Goal: Transaction & Acquisition: Purchase product/service

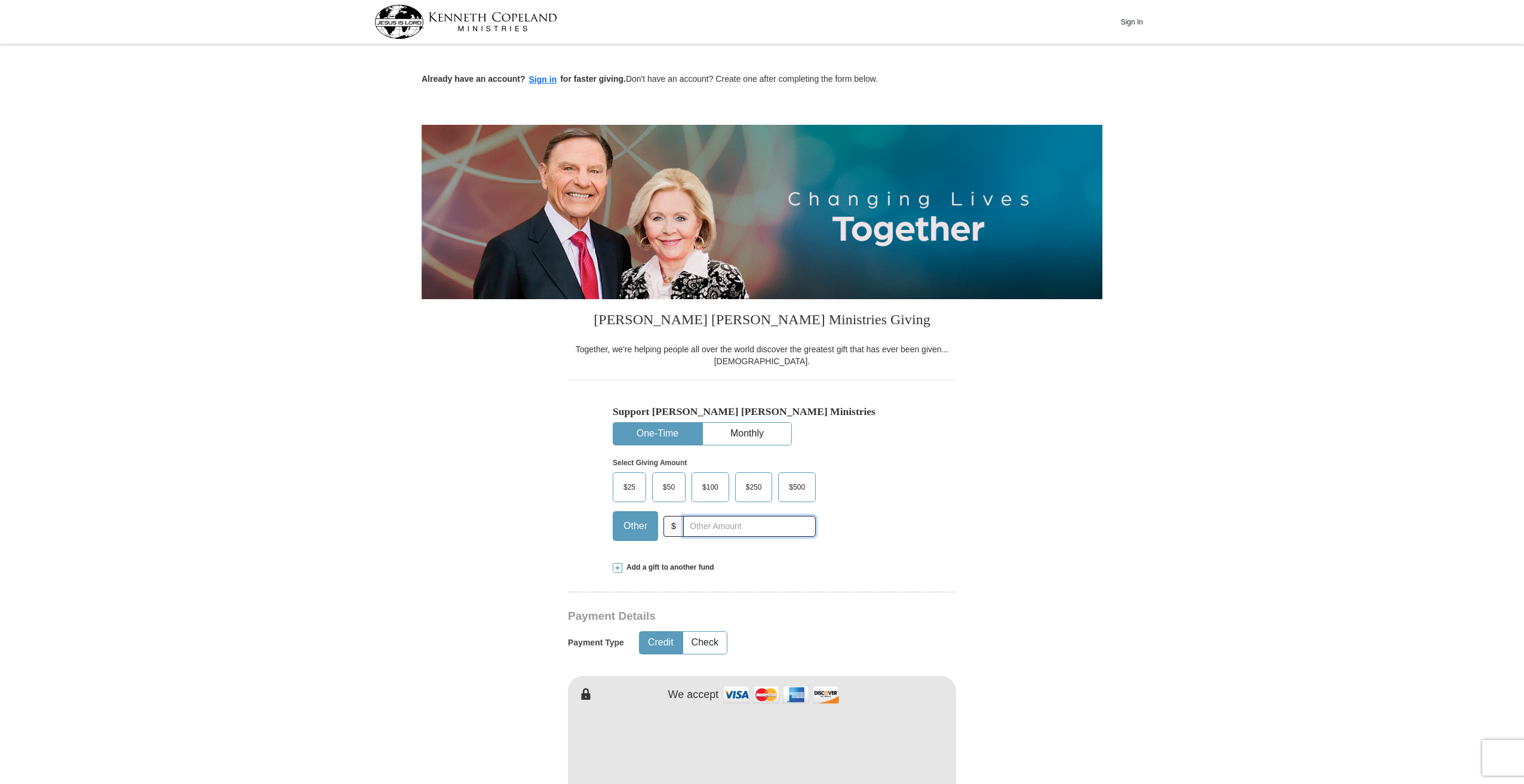
click at [705, 529] on input "text" at bounding box center [750, 526] width 133 height 21
type input "200"
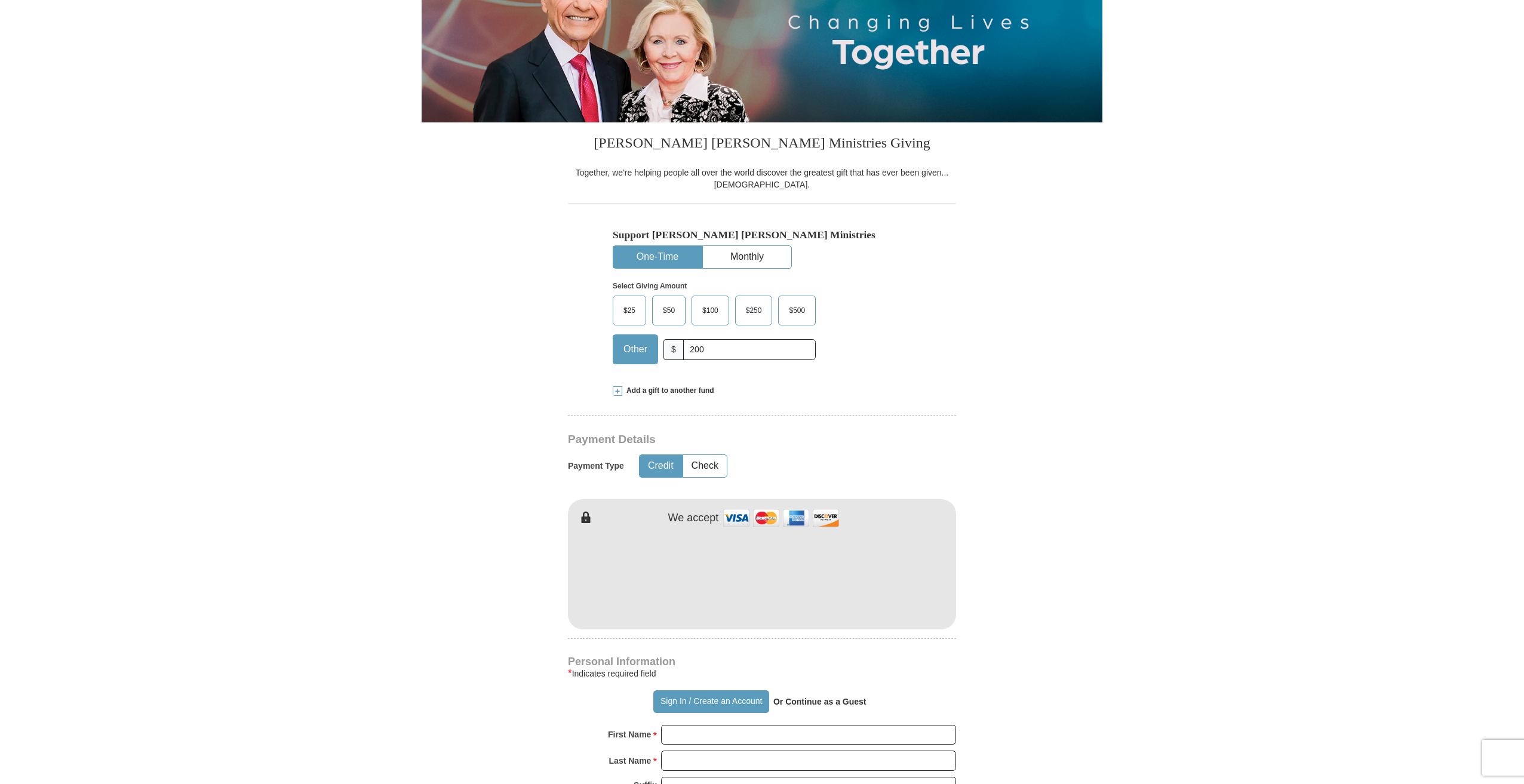
scroll to position [179, 0]
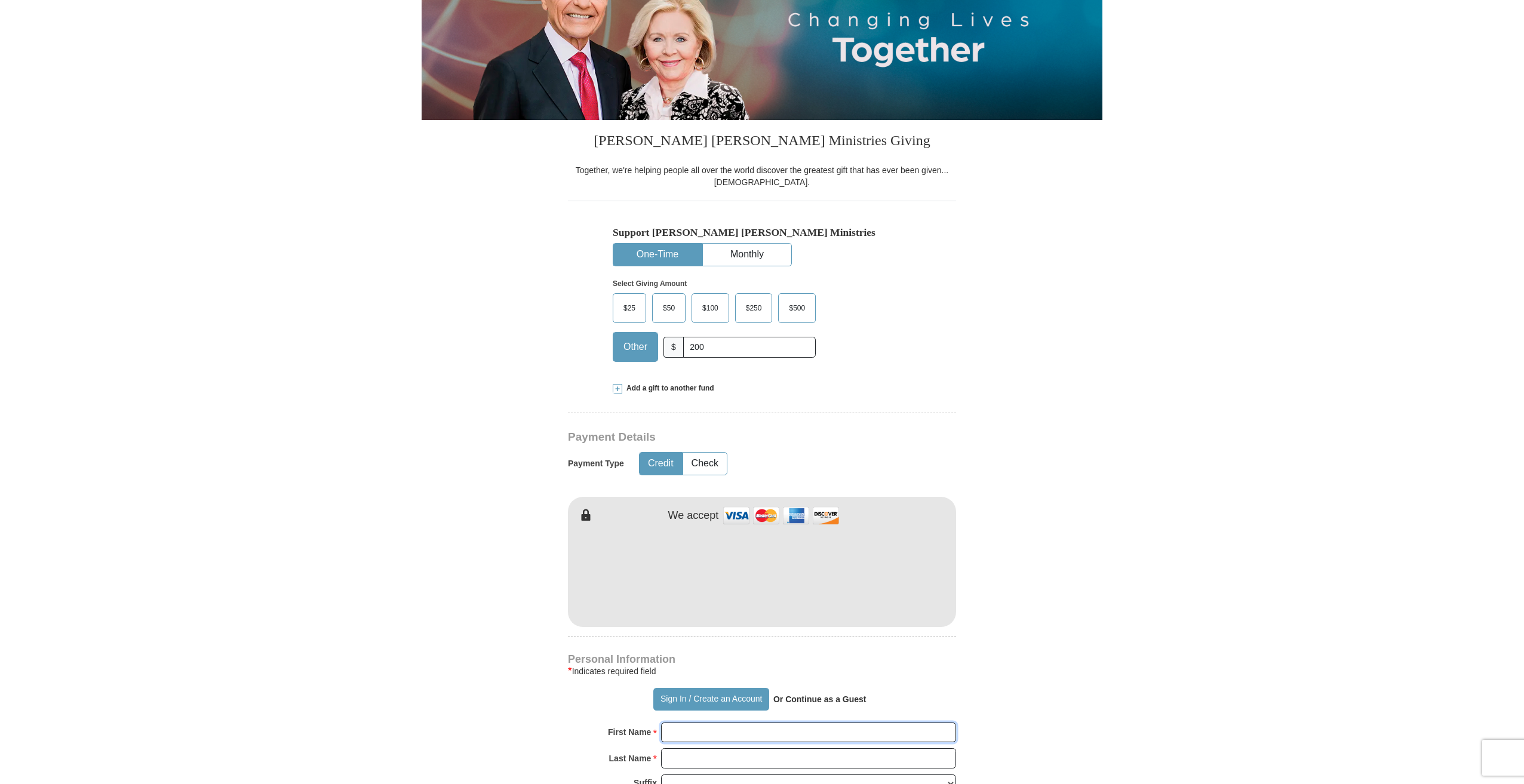
click at [698, 732] on input "First Name *" at bounding box center [808, 732] width 295 height 20
type input "[PERSON_NAME]"
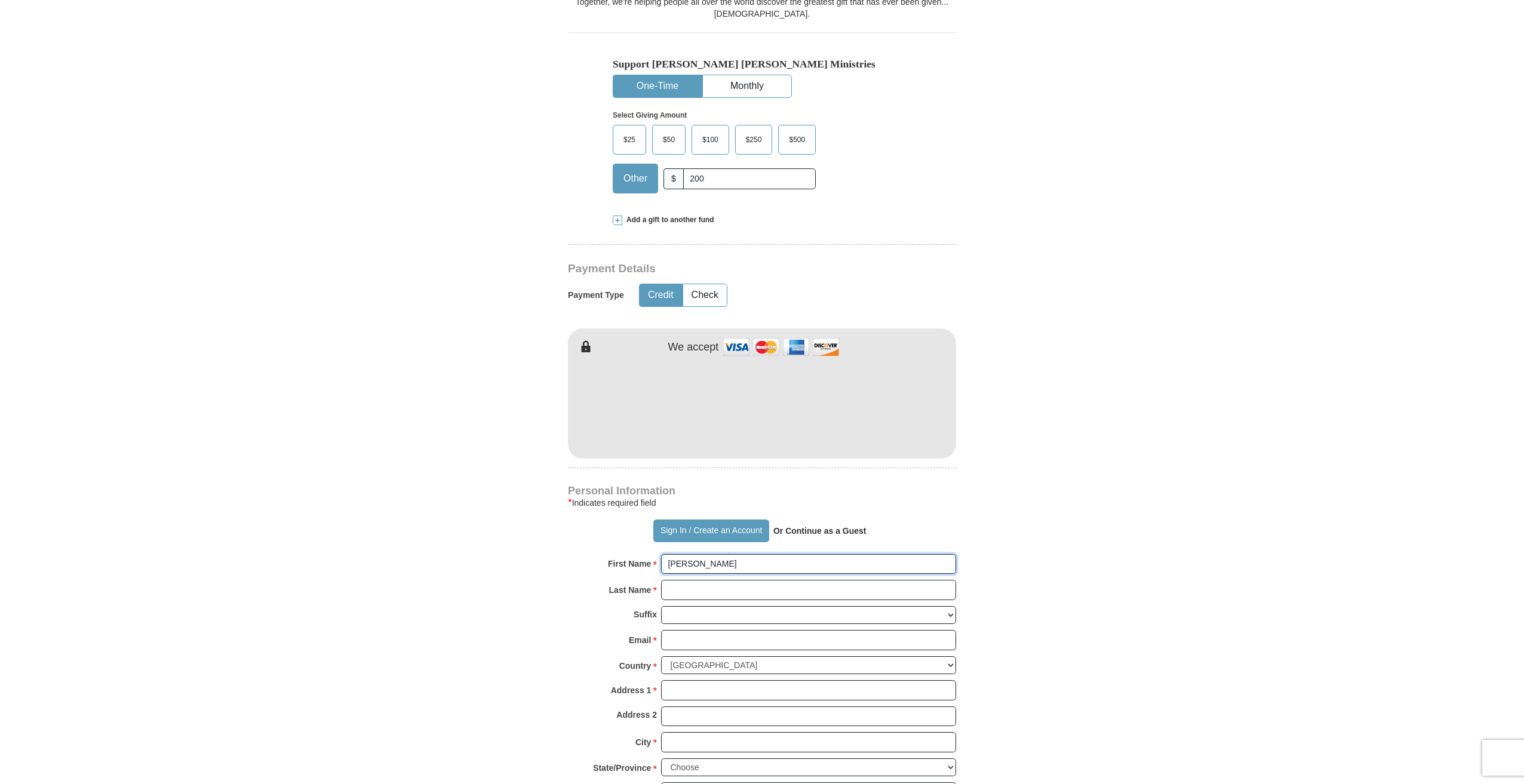
scroll to position [358, 0]
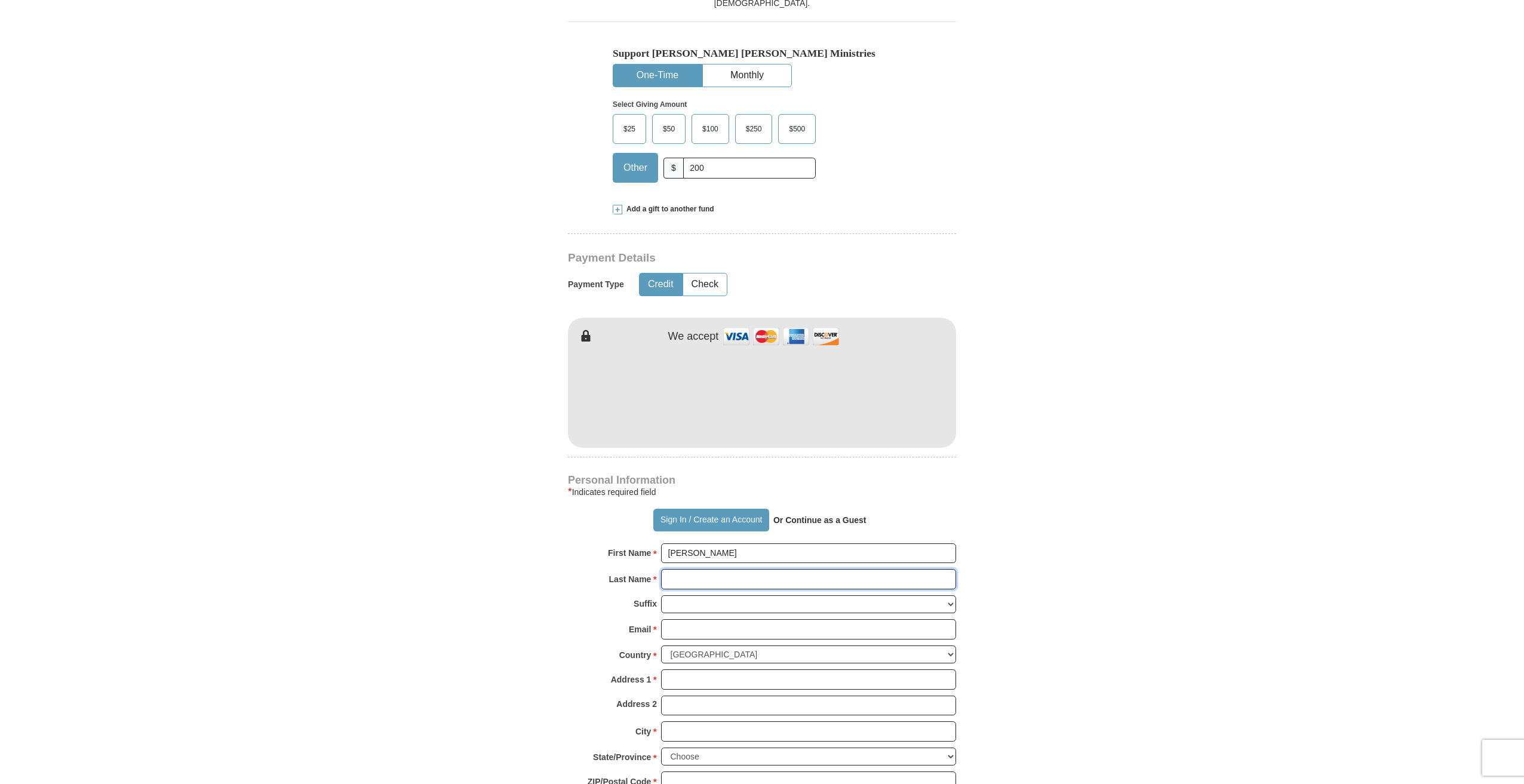
click at [688, 579] on input "Last Name *" at bounding box center [808, 578] width 295 height 20
type input "Corona"
click at [690, 627] on input "Email *" at bounding box center [808, 629] width 295 height 20
type input "[EMAIL_ADDRESS][DOMAIN_NAME]"
type input "[STREET_ADDRESS][PERSON_NAME]"
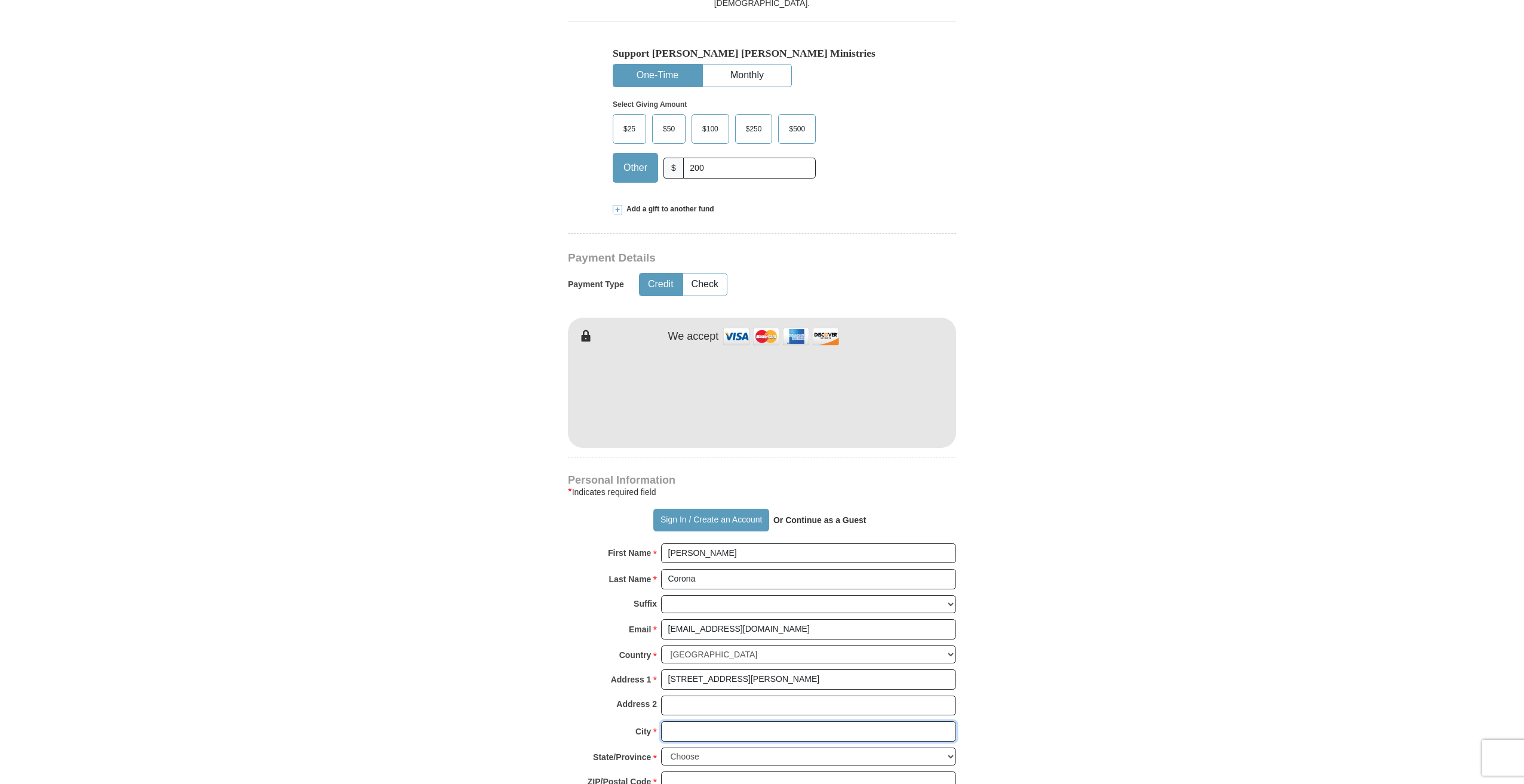
type input "[GEOGRAPHIC_DATA]"
select select "[GEOGRAPHIC_DATA]"
type input "79904"
type input "9154015539"
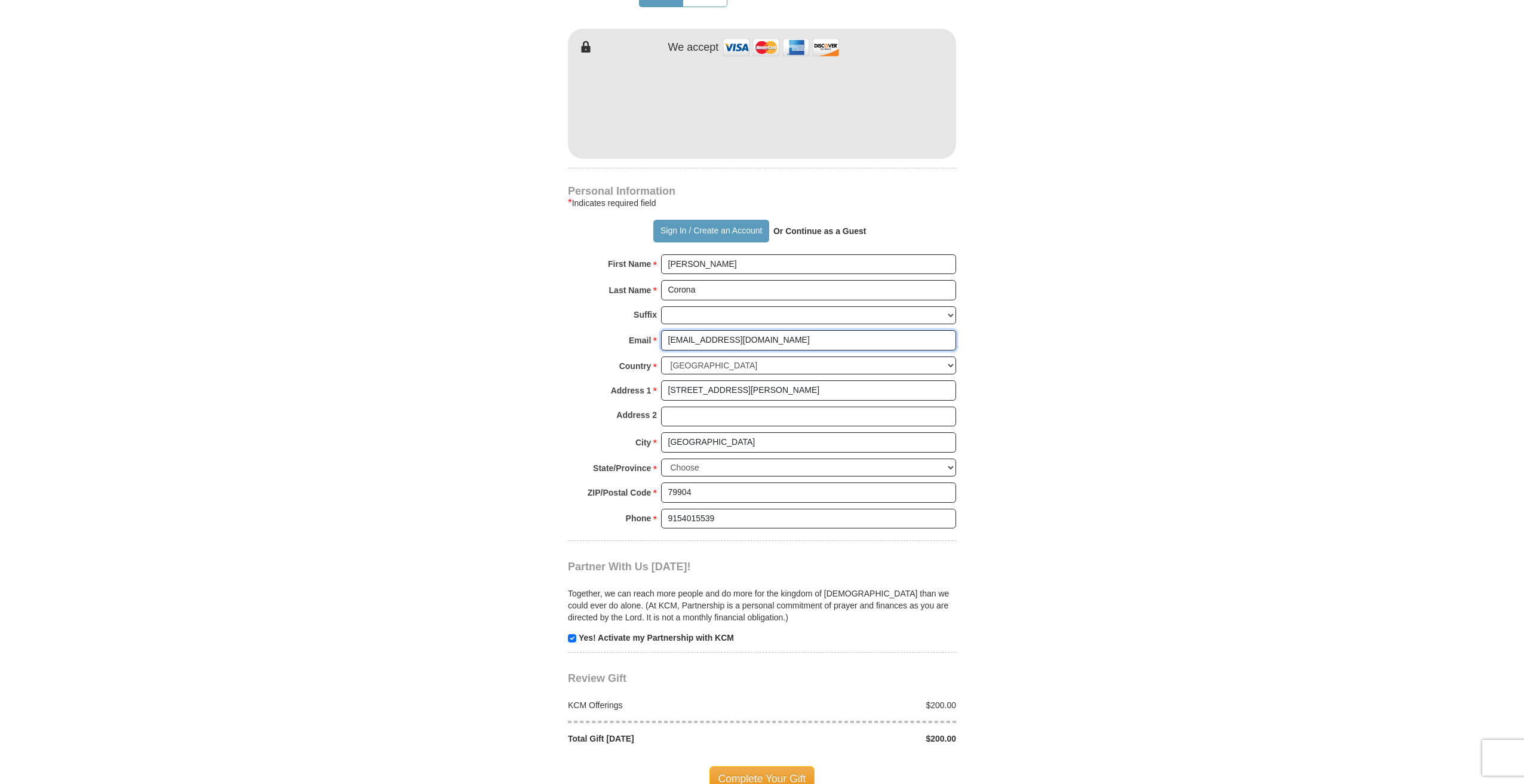
scroll to position [657, 0]
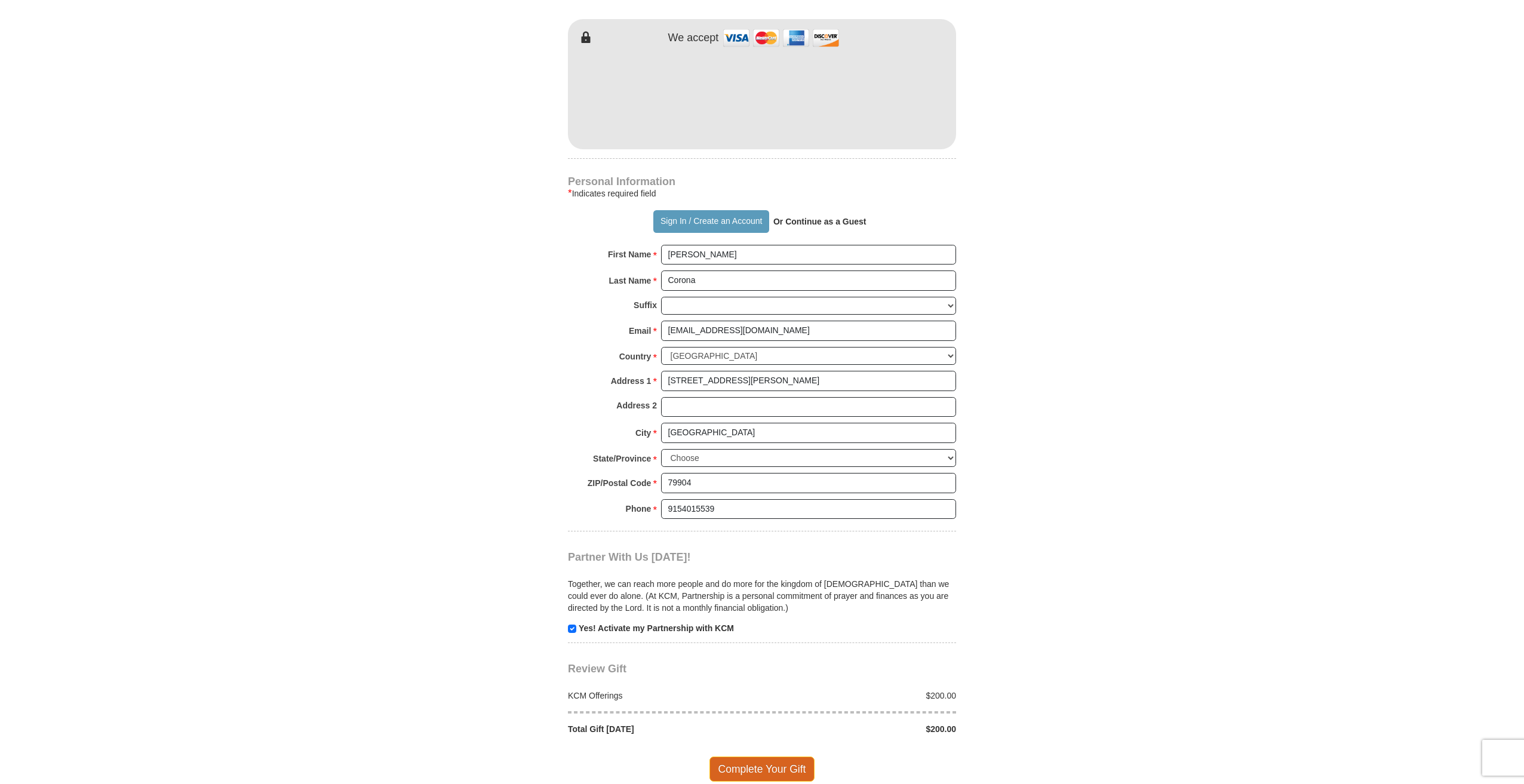
click at [752, 768] on span "Complete Your Gift" at bounding box center [762, 769] width 105 height 25
